Goal: Task Accomplishment & Management: Manage account settings

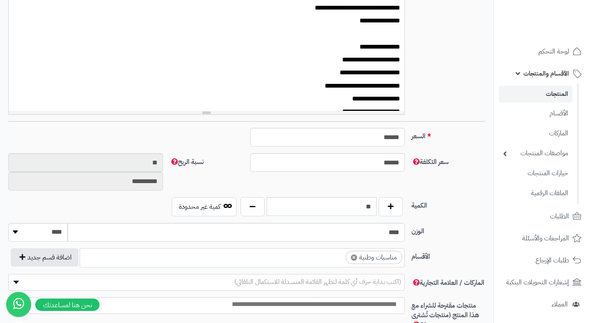
scroll to position [37, 0]
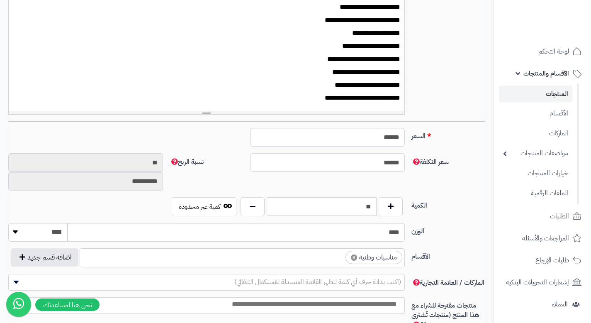
click at [531, 97] on link "المنتجات" at bounding box center [535, 93] width 73 height 17
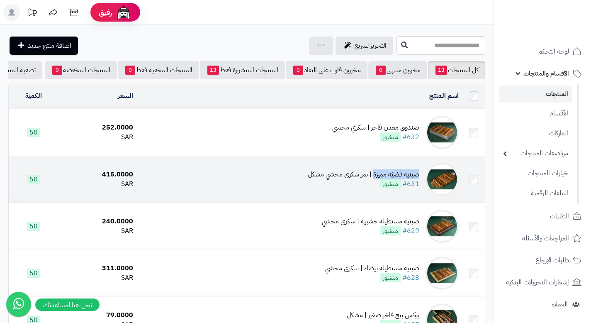
drag, startPoint x: 421, startPoint y: 180, endPoint x: 375, endPoint y: 184, distance: 45.4
click at [375, 184] on td "صينية فضيّة مميزة | تمر سكري محشي مشكل #631 منشور" at bounding box center [299, 179] width 326 height 46
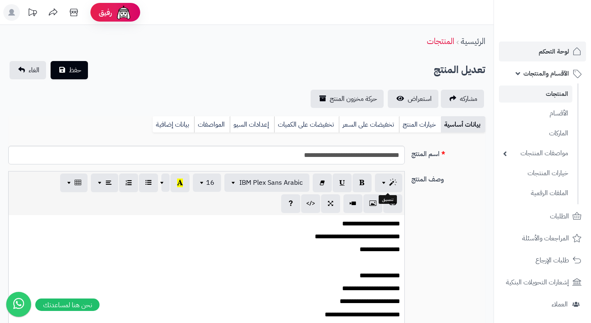
scroll to position [27, 0]
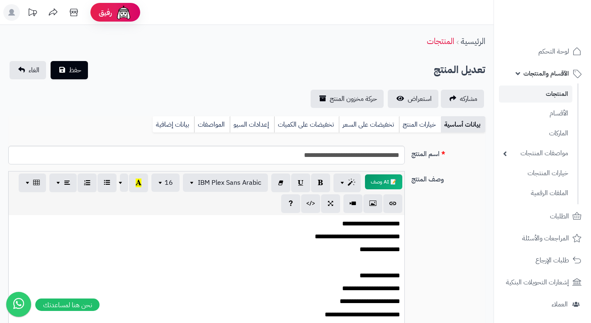
click at [550, 100] on link "المنتجات" at bounding box center [535, 93] width 73 height 17
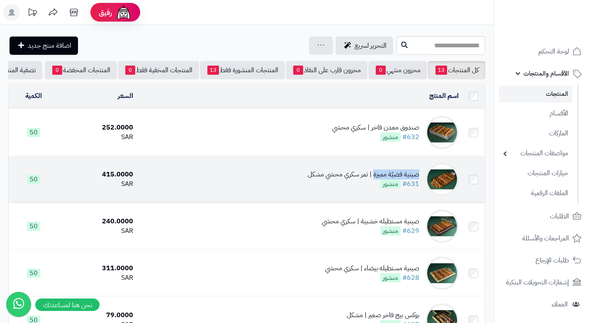
drag, startPoint x: 420, startPoint y: 181, endPoint x: 375, endPoint y: 183, distance: 45.2
click at [375, 179] on div "صينية فضيّة مميزة | تمر سكري محشي مشكل" at bounding box center [364, 175] width 112 height 10
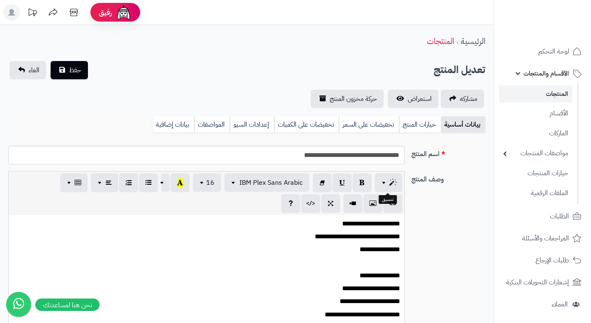
scroll to position [27, 0]
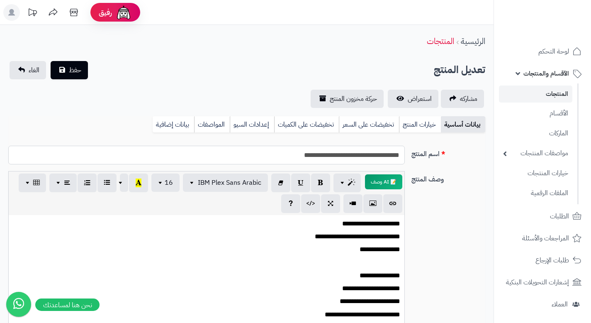
drag, startPoint x: 354, startPoint y: 156, endPoint x: 433, endPoint y: 156, distance: 79.2
click at [433, 156] on div "**********" at bounding box center [247, 158] width 484 height 25
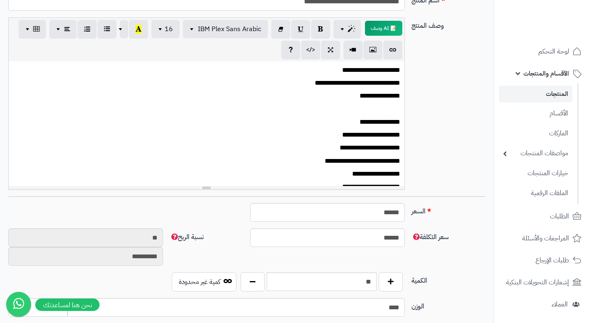
scroll to position [140, 0]
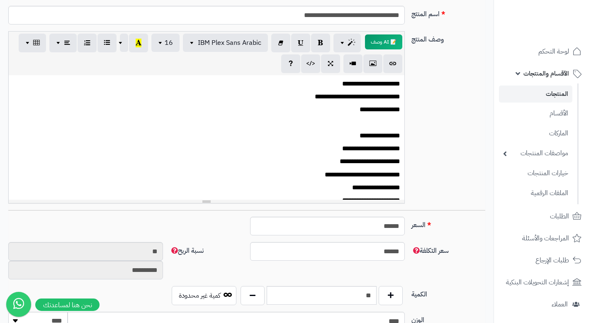
click at [548, 95] on link "المنتجات" at bounding box center [535, 93] width 73 height 17
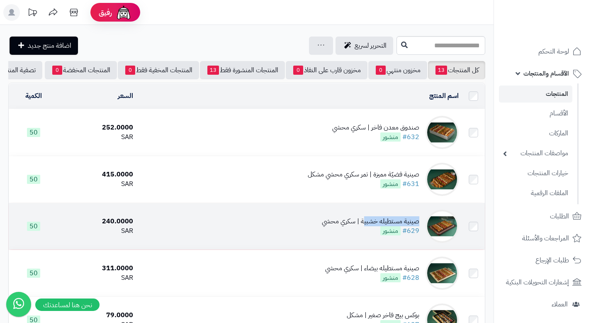
copy div "صينية مستطيله خشبي"
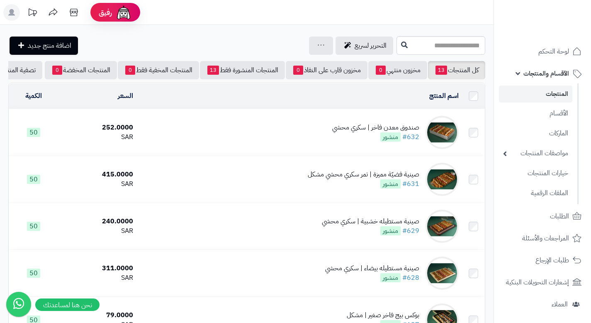
drag, startPoint x: 423, startPoint y: 229, endPoint x: 287, endPoint y: -51, distance: 311.1
click at [287, 0] on html "رفيق ! الطلبات معالجة مكتمل إرجاع المنتجات العملاء المتواجدون الان 4 عملاء منتظ…" at bounding box center [295, 161] width 591 height 323
click at [470, 14] on header "رفيق ! الطلبات معالجة مكتمل إرجاع المنتجات العملاء المتواجدون الان 4 عملاء منتظ…" at bounding box center [295, 12] width 591 height 25
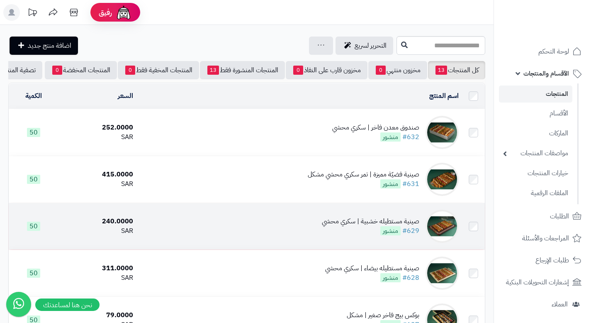
scroll to position [11, 0]
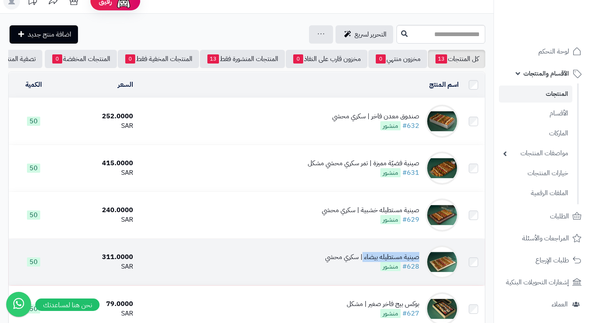
drag, startPoint x: 421, startPoint y: 261, endPoint x: 365, endPoint y: 264, distance: 55.2
click at [365, 264] on td "صينية مستطيله بيضاء | سكري محشي #628 منشور" at bounding box center [299, 262] width 326 height 46
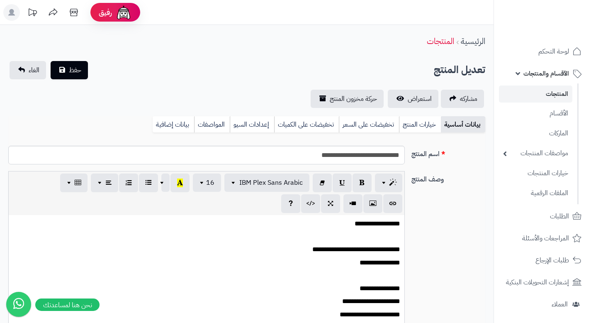
scroll to position [27, 0]
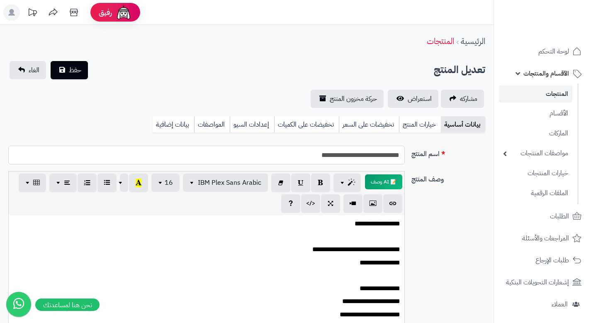
drag, startPoint x: 345, startPoint y: 155, endPoint x: 414, endPoint y: 155, distance: 68.9
click at [414, 155] on div "**********" at bounding box center [247, 158] width 484 height 25
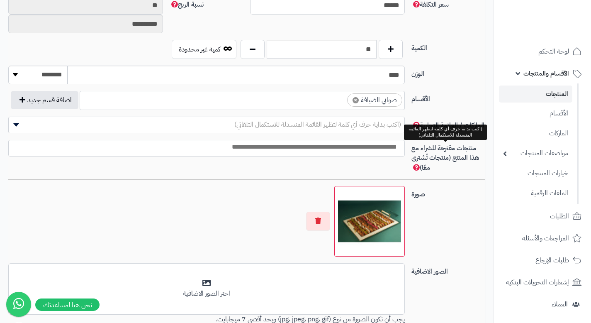
scroll to position [303, 0]
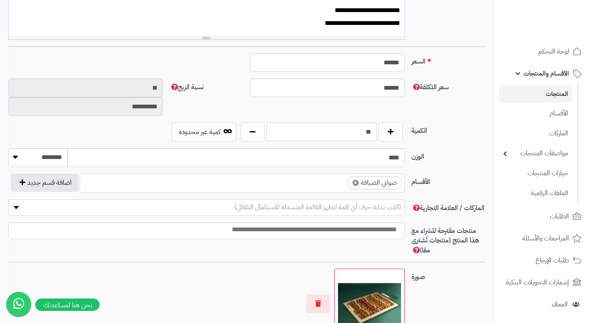
click at [550, 97] on link "المنتجات" at bounding box center [535, 93] width 73 height 17
